Goal: Information Seeking & Learning: Check status

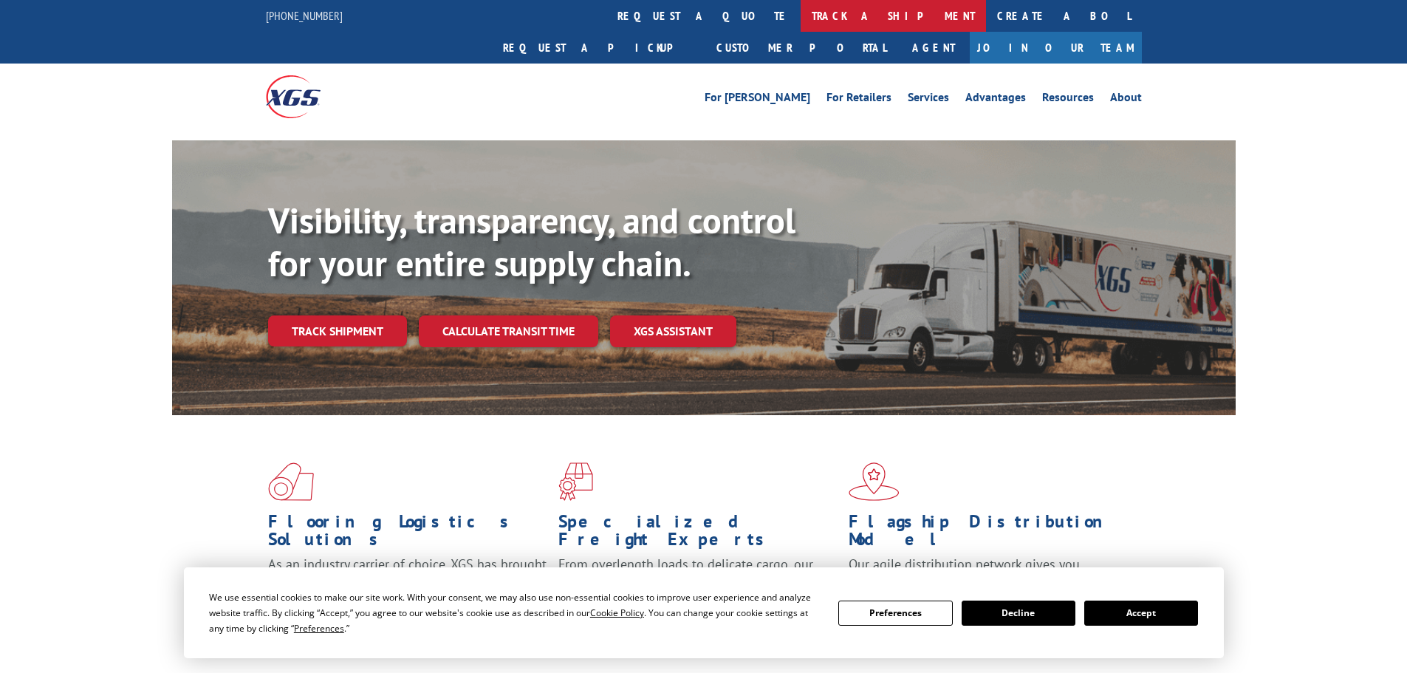
click at [801, 15] on link "track a shipment" at bounding box center [893, 16] width 185 height 32
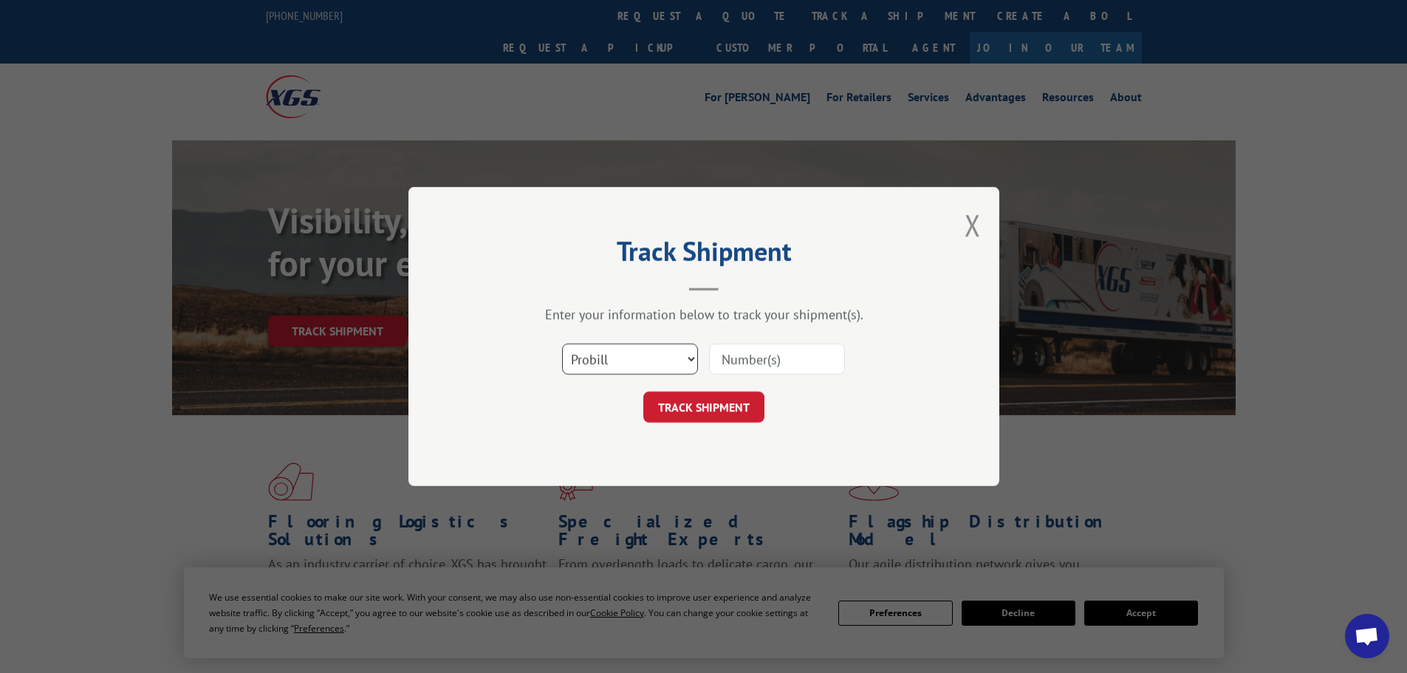
click at [617, 359] on select "Select category... Probill BOL PO" at bounding box center [630, 358] width 136 height 31
select select "bol"
click at [562, 343] on select "Select category... Probill BOL PO" at bounding box center [630, 358] width 136 height 31
click at [724, 357] on input at bounding box center [777, 358] width 136 height 31
paste input "5476688"
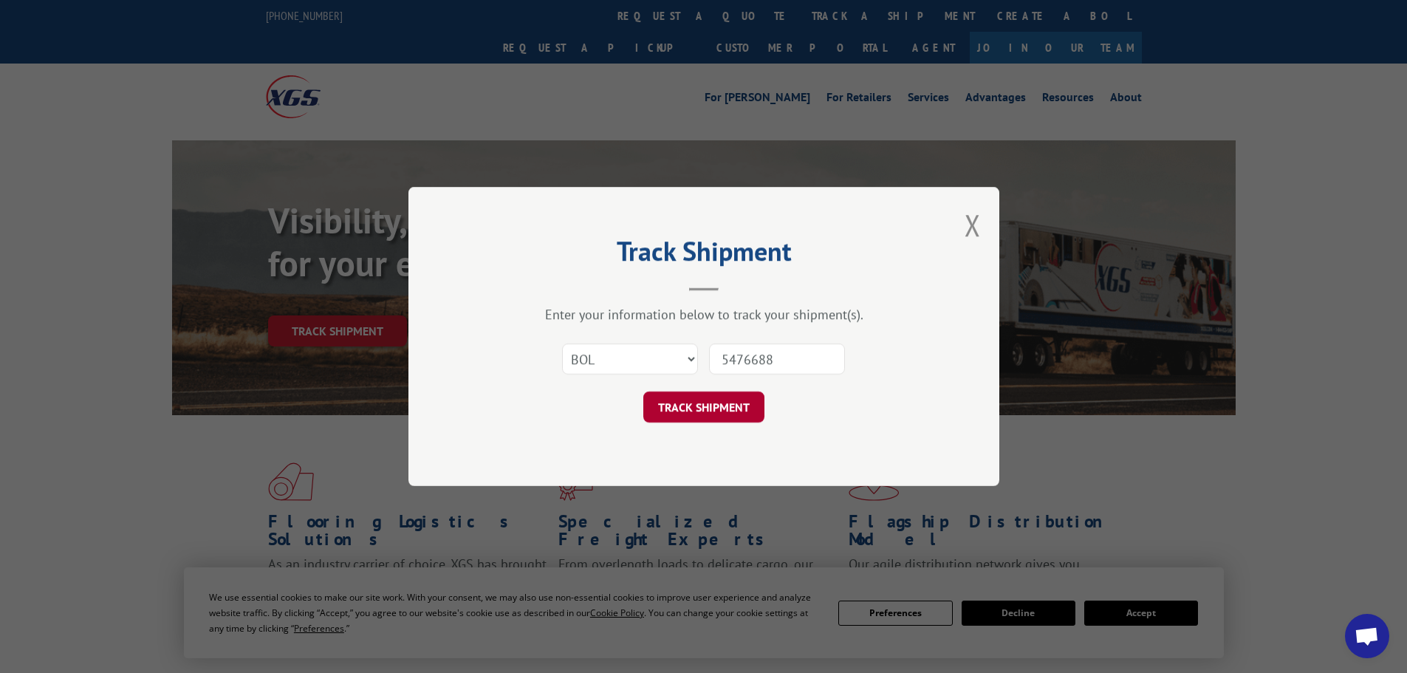
type input "5476688"
click at [718, 419] on button "TRACK SHIPMENT" at bounding box center [703, 406] width 121 height 31
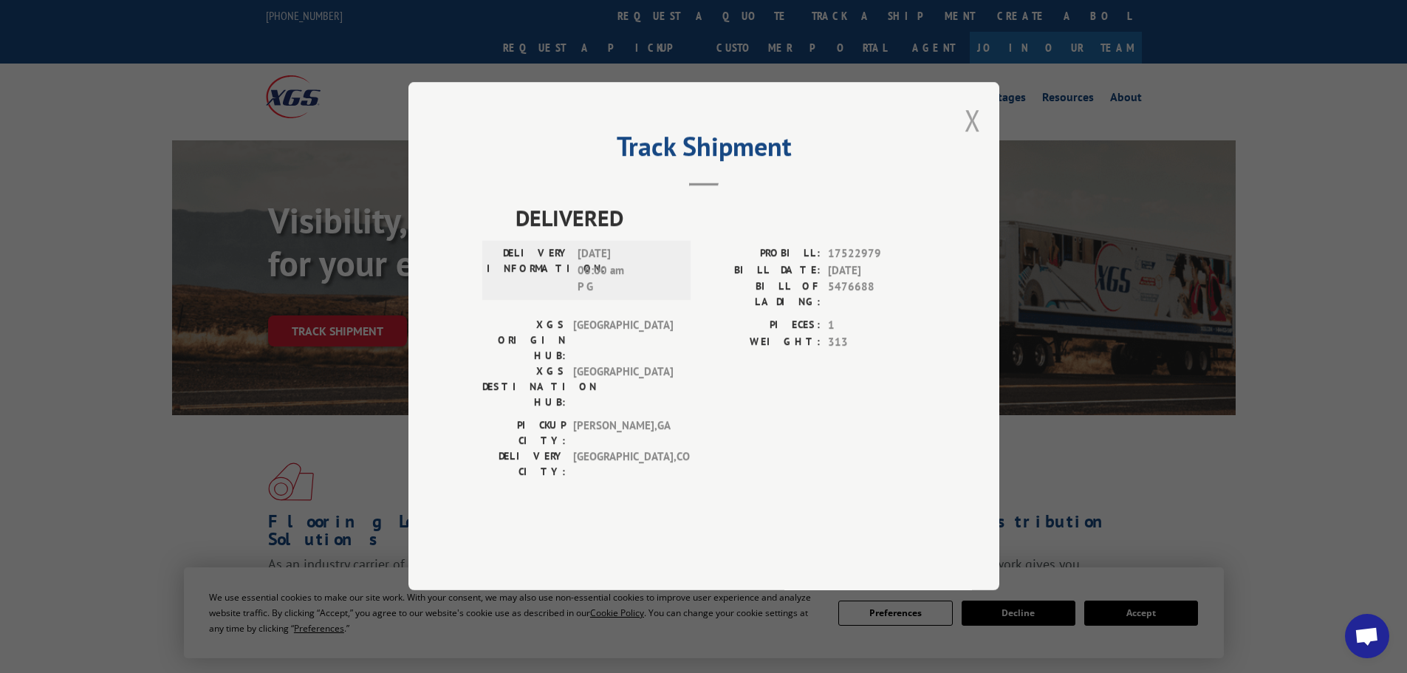
click at [972, 140] on button "Close modal" at bounding box center [973, 119] width 16 height 39
